Goal: Information Seeking & Learning: Compare options

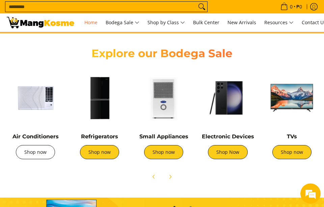
scroll to position [0, 205]
click at [38, 154] on link "Shop now" at bounding box center [35, 152] width 39 height 14
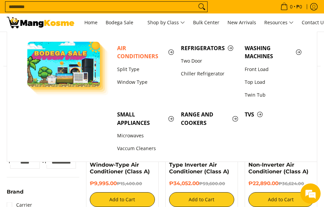
scroll to position [64, 0]
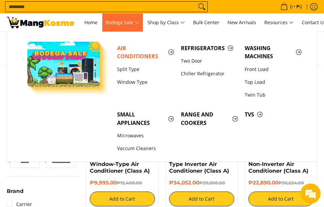
click at [139, 24] on span "Bodega Sale" at bounding box center [122, 23] width 34 height 8
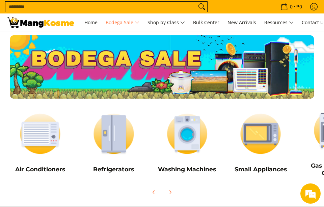
scroll to position [19, 0]
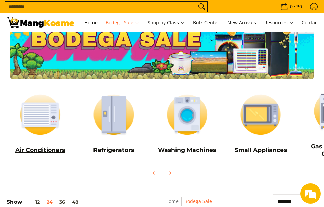
click at [48, 147] on h5 "Air Conditioners" at bounding box center [40, 150] width 67 height 7
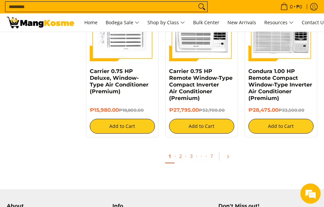
scroll to position [1181, 0]
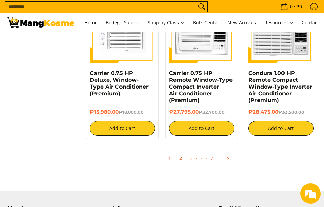
click at [178, 152] on link "2" at bounding box center [180, 159] width 9 height 14
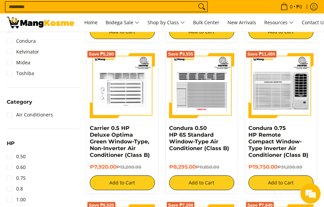
scroll to position [238, 0]
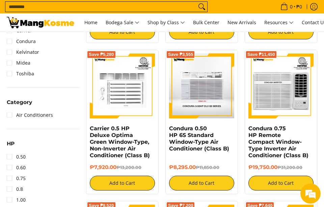
click at [188, 95] on img at bounding box center [201, 86] width 65 height 65
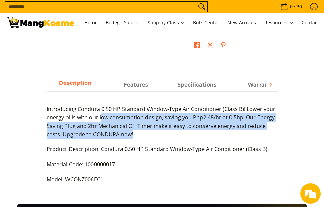
drag, startPoint x: 101, startPoint y: 109, endPoint x: 232, endPoint y: 126, distance: 131.2
click at [232, 126] on p "Introducing Condura 0.50 HP Standard Window-Type Air Conditioner (Class B)! Low…" at bounding box center [162, 125] width 231 height 40
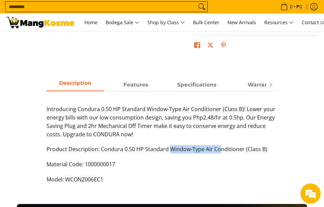
drag, startPoint x: 169, startPoint y: 142, endPoint x: 216, endPoint y: 142, distance: 47.5
click at [216, 145] on p "Product Description: Condura 0.50 HP Standard Window-Type Air Conditioner (Clas…" at bounding box center [162, 152] width 231 height 15
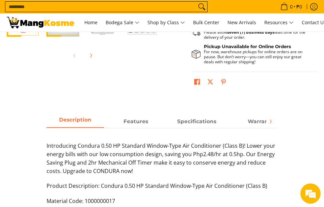
scroll to position [199, 0]
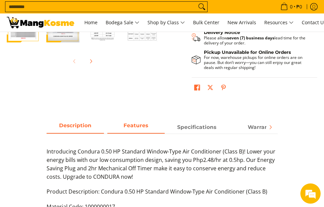
click at [152, 122] on span "Features" at bounding box center [135, 127] width 57 height 12
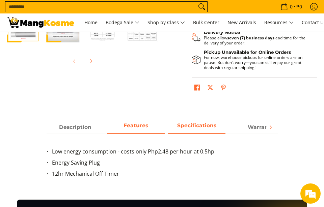
click at [187, 121] on span "Specifications" at bounding box center [196, 127] width 57 height 12
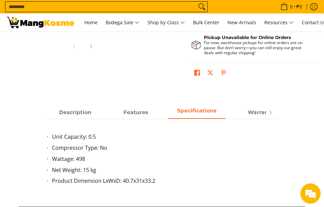
scroll to position [214, 0]
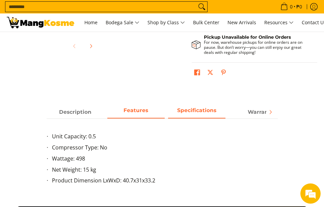
click at [153, 107] on span "Features" at bounding box center [135, 112] width 57 height 12
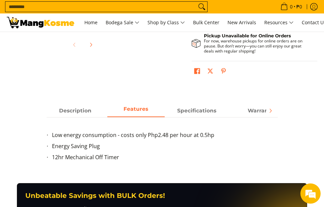
scroll to position [218, 0]
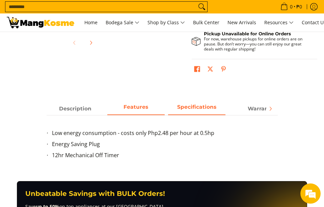
click at [181, 103] on span "Specifications" at bounding box center [196, 109] width 57 height 12
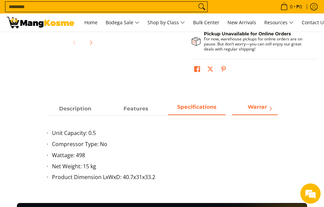
click at [236, 103] on span "Warranty" at bounding box center [260, 109] width 57 height 12
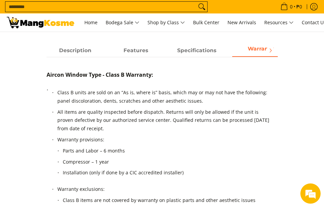
scroll to position [276, 0]
click at [272, 48] on icon "Next" at bounding box center [269, 50] width 5 height 5
click at [192, 71] on p "Aircon Window Type - Class B Warranty:" at bounding box center [162, 78] width 231 height 15
click at [258, 76] on p "Aircon Window Type - Class B Warranty:" at bounding box center [162, 78] width 231 height 15
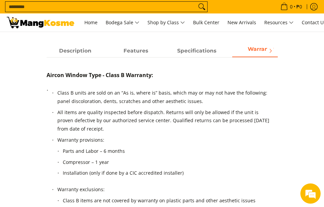
click at [258, 76] on p "Aircon Window Type - Class B Warranty:" at bounding box center [162, 78] width 231 height 15
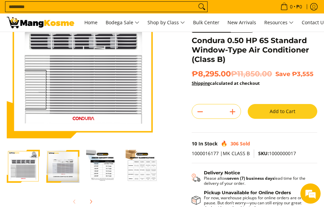
click at [98, 169] on img "Condura 0.50 HP 6S Standard Window-Type Air Conditioner (Class B)-3" at bounding box center [102, 166] width 33 height 33
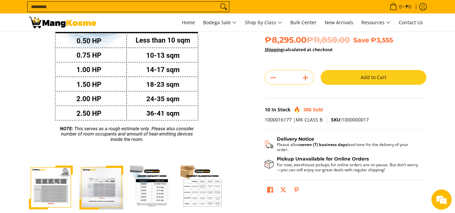
scroll to position [87, 0]
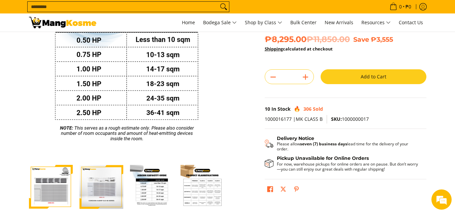
click at [193, 180] on img "Condura 0.50 HP 6S Standard Window-Type Air Conditioner (Class B)-4" at bounding box center [203, 187] width 44 height 44
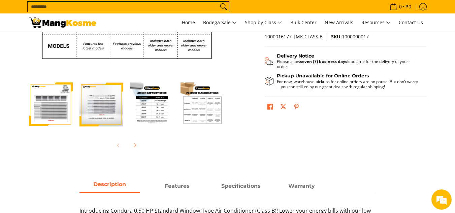
scroll to position [170, 0]
click at [131, 142] on button "Next" at bounding box center [134, 146] width 15 height 15
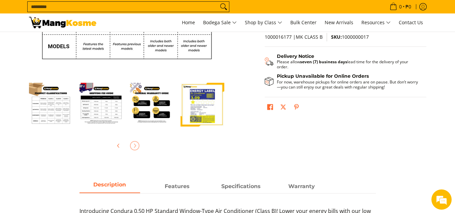
click at [204, 103] on img "Condura 0.50 HP 6S Standard Window-Type Air Conditioner (Class B)-7" at bounding box center [203, 105] width 44 height 44
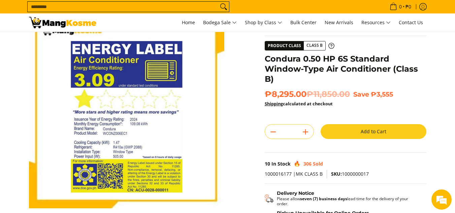
scroll to position [0, 0]
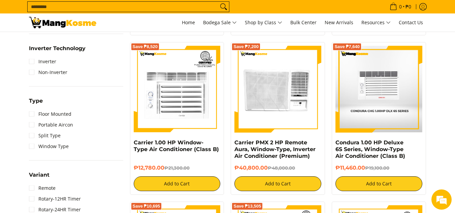
click at [381, 105] on img at bounding box center [379, 89] width 87 height 87
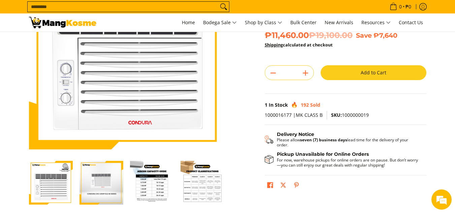
scroll to position [105, 0]
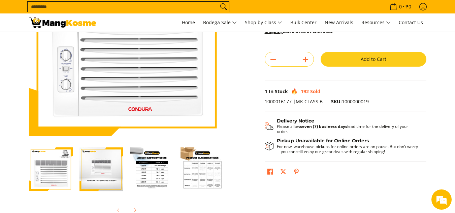
click at [148, 173] on img "Condura 1.00 HP Deluxe 6S Series, Window-Type Air Conditioner (Class B)-3" at bounding box center [152, 170] width 44 height 44
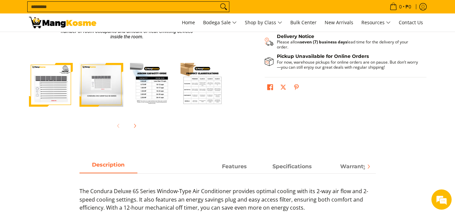
scroll to position [165, 0]
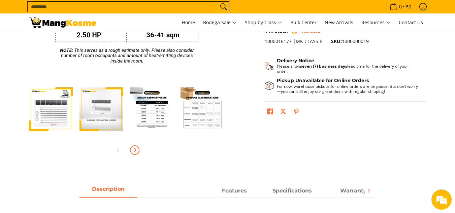
click at [133, 152] on icon "Next" at bounding box center [134, 150] width 5 height 5
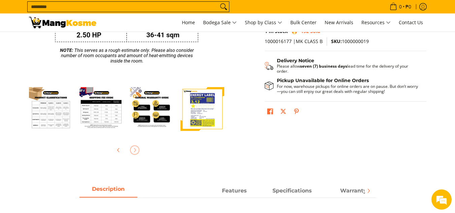
scroll to position [0, 0]
click at [204, 102] on img "condura-window-type-chg 6s series-1.00 hp-aircon-yellow-energy-label-sticker-vi…" at bounding box center [203, 109] width 44 height 44
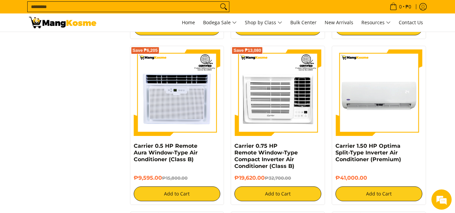
scroll to position [929, 0]
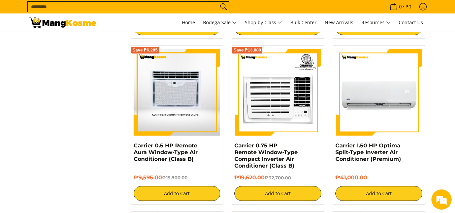
click at [175, 98] on img at bounding box center [177, 92] width 86 height 87
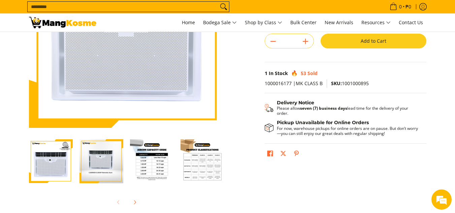
click at [144, 168] on img "Carrier 0.5 HP Remote Aura Window-Type Air Conditioner (Class B)-3" at bounding box center [152, 162] width 44 height 44
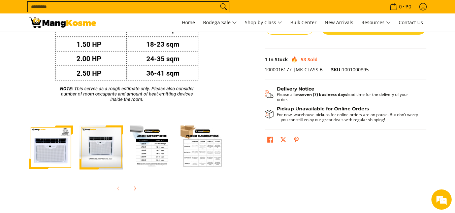
scroll to position [128, 0]
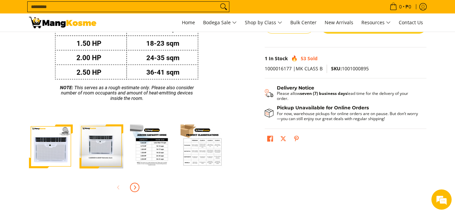
click at [133, 188] on icon "Next" at bounding box center [134, 187] width 5 height 5
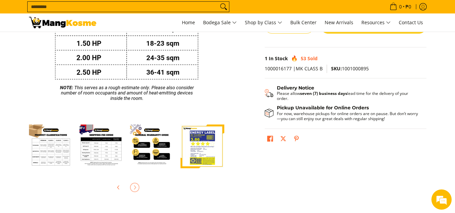
click at [206, 135] on img "Carrier 0.5 HP Remote Aura Window-Type Air Conditioner (Class B)-7" at bounding box center [203, 147] width 44 height 44
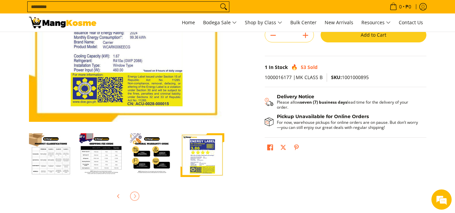
scroll to position [119, 0]
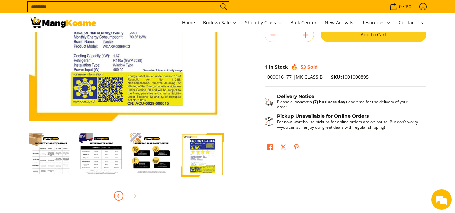
click at [115, 194] on span "Previous" at bounding box center [119, 196] width 8 height 8
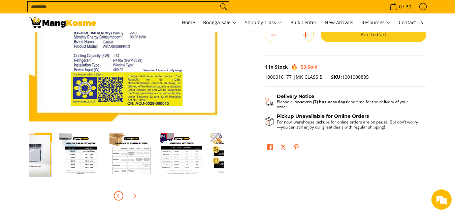
scroll to position [0, 0]
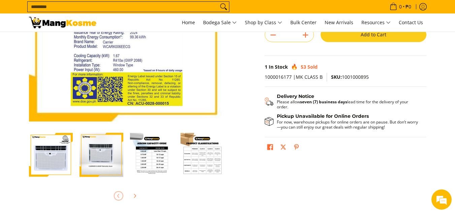
click at [39, 159] on img "Carrier 0.5 HP Remote Aura Window-Type Air Conditioner (Class B)-1" at bounding box center [51, 155] width 44 height 44
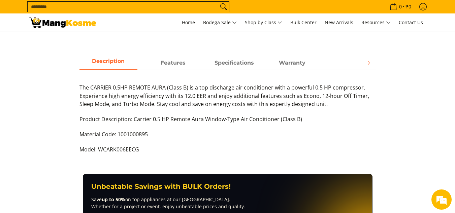
scroll to position [286, 0]
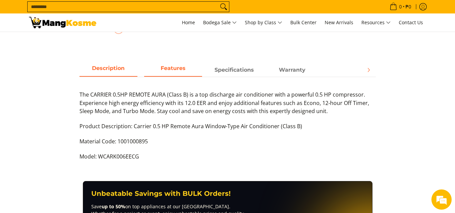
click at [175, 74] on span "Features" at bounding box center [173, 70] width 58 height 12
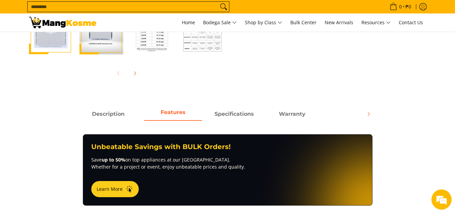
scroll to position [242, 0]
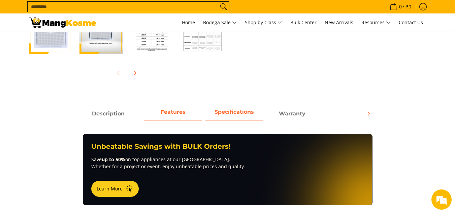
click at [234, 116] on span "Specifications" at bounding box center [235, 114] width 58 height 12
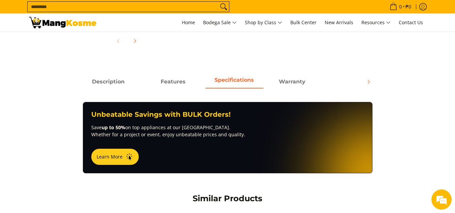
scroll to position [273, 0]
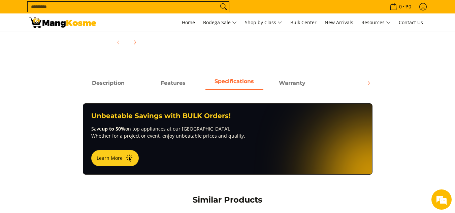
click at [241, 80] on strong "Specifications" at bounding box center [234, 81] width 39 height 6
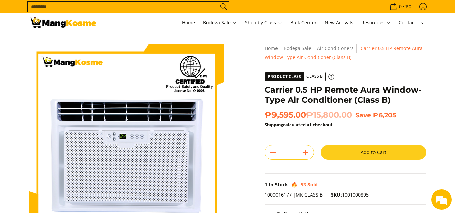
scroll to position [0, 0]
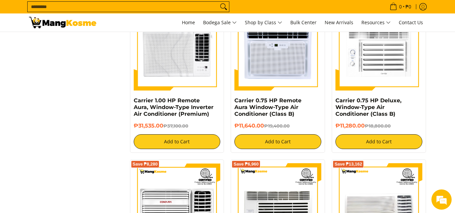
scroll to position [1141, 0]
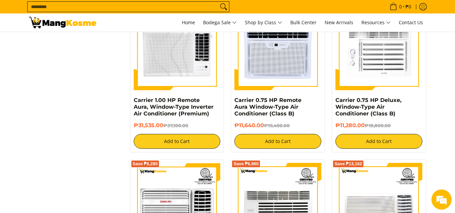
click at [78, 19] on img at bounding box center [62, 22] width 67 height 11
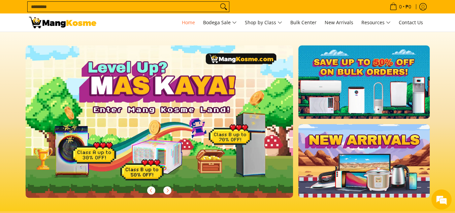
scroll to position [184, 0]
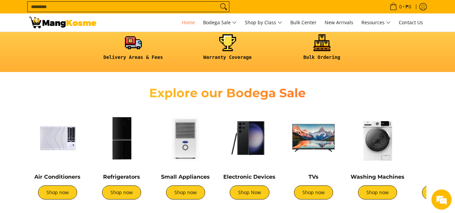
click at [53, 184] on div "Air Conditioners Shop now" at bounding box center [57, 190] width 57 height 33
click at [55, 191] on link "Shop now" at bounding box center [57, 193] width 39 height 14
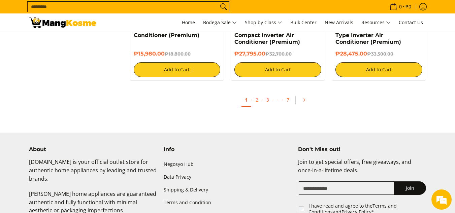
scroll to position [1363, 0]
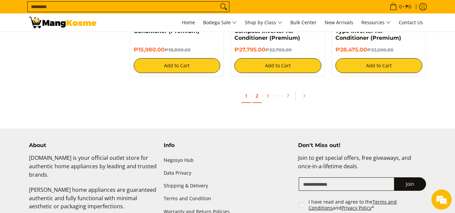
click at [259, 98] on link "2" at bounding box center [256, 96] width 9 height 14
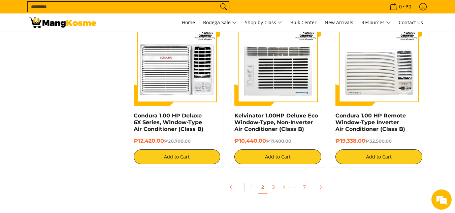
scroll to position [1285, 0]
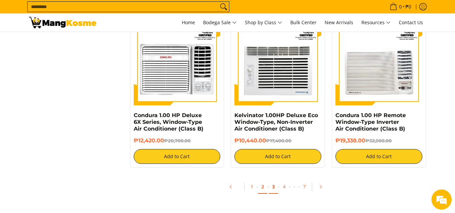
click at [275, 187] on link "3" at bounding box center [273, 187] width 9 height 14
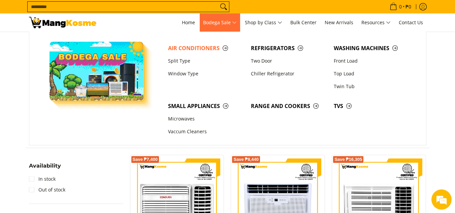
click at [219, 23] on span "Bodega Sale" at bounding box center [220, 23] width 34 height 8
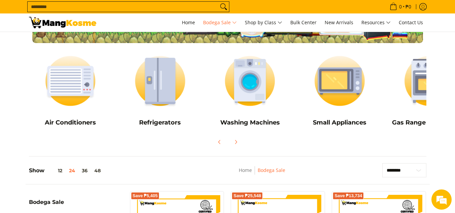
scroll to position [74, 0]
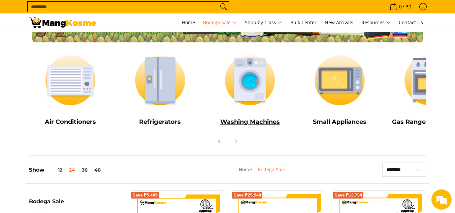
click at [246, 118] on link "Washing Machines" at bounding box center [250, 90] width 83 height 82
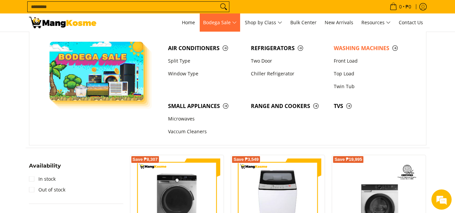
click at [221, 26] on span "Bodega Sale" at bounding box center [220, 23] width 34 height 8
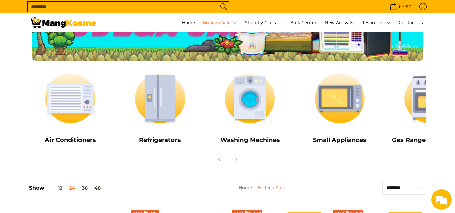
scroll to position [57, 0]
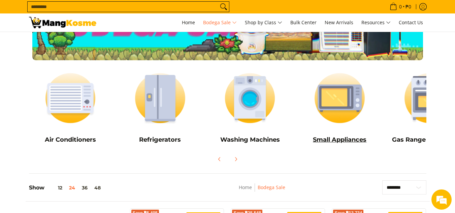
click at [342, 134] on link "Small Appliances" at bounding box center [339, 108] width 83 height 82
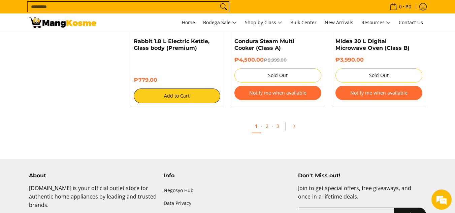
scroll to position [1306, 0]
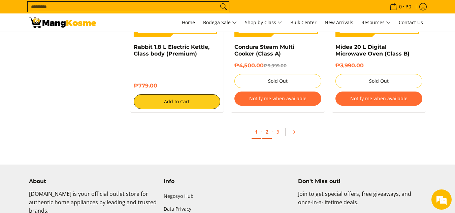
click at [270, 131] on link "2" at bounding box center [267, 132] width 9 height 14
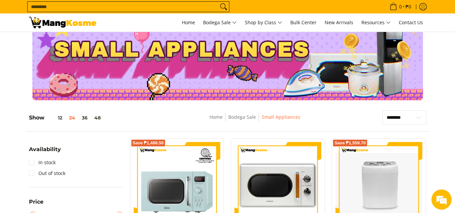
scroll to position [15, 0]
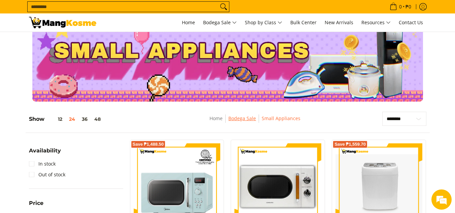
click at [240, 116] on link "Bodega Sale" at bounding box center [243, 118] width 28 height 6
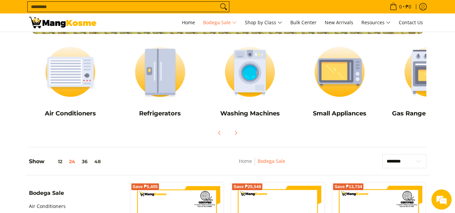
scroll to position [83, 0]
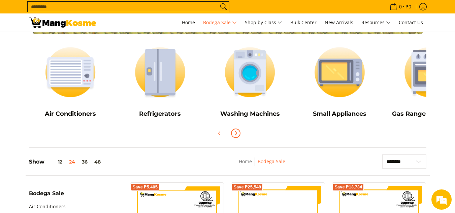
click at [239, 130] on button "Next" at bounding box center [236, 133] width 15 height 15
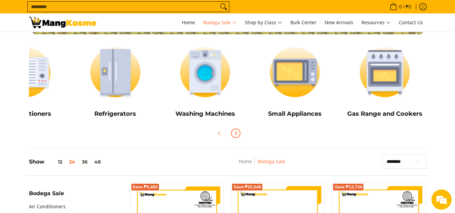
click at [239, 130] on button "Next" at bounding box center [236, 133] width 15 height 15
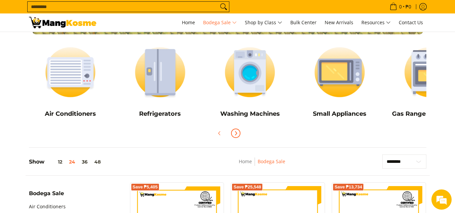
click at [239, 130] on button "Next" at bounding box center [236, 133] width 15 height 15
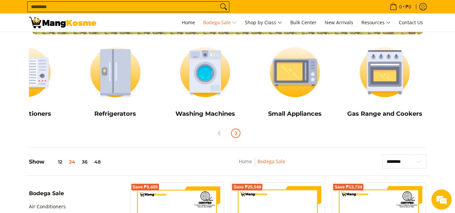
click at [239, 130] on button "Next" at bounding box center [236, 133] width 15 height 15
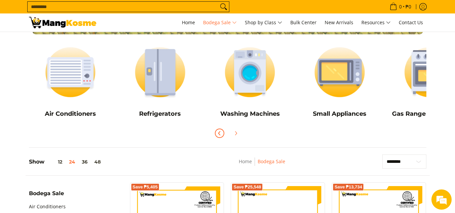
click at [223, 134] on span "Previous" at bounding box center [220, 133] width 8 height 8
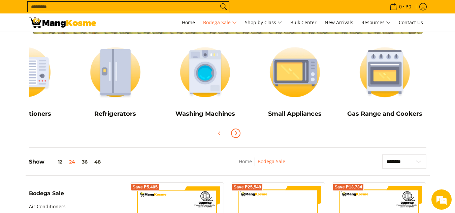
click at [235, 132] on icon "Next" at bounding box center [235, 133] width 5 height 5
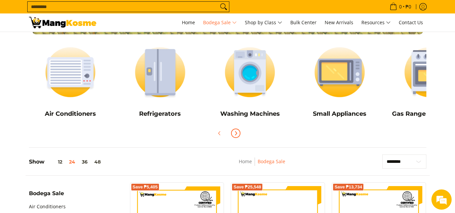
click at [235, 132] on icon "Next" at bounding box center [235, 133] width 5 height 5
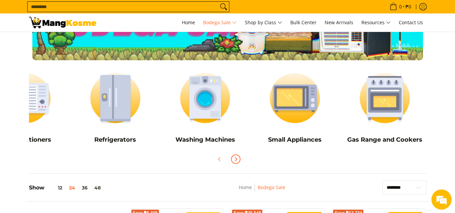
scroll to position [58, 0]
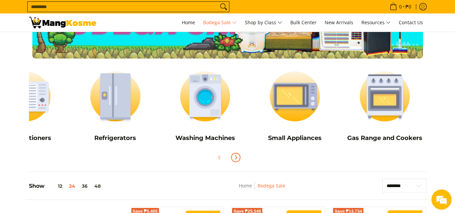
click at [238, 157] on icon "Next" at bounding box center [235, 157] width 5 height 5
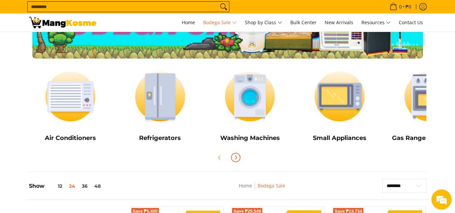
click at [238, 157] on icon "Next" at bounding box center [235, 157] width 5 height 5
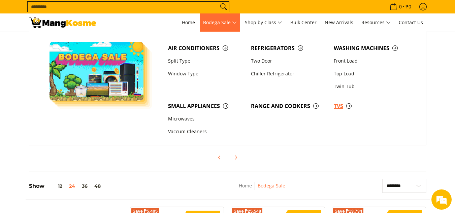
click at [343, 107] on span "TVs" at bounding box center [372, 106] width 76 height 8
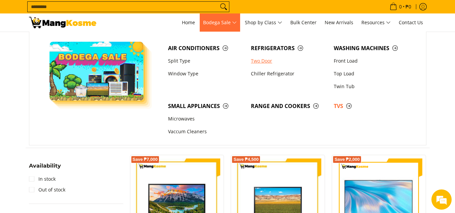
click at [266, 60] on link "Two Door" at bounding box center [289, 61] width 83 height 13
